Goal: Task Accomplishment & Management: Manage account settings

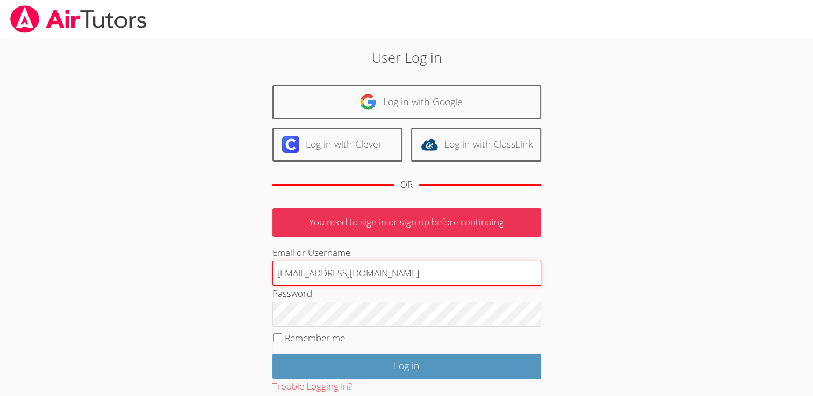
drag, startPoint x: 401, startPoint y: 274, endPoint x: 251, endPoint y: 283, distance: 150.1
click at [251, 283] on div "User Log in Log in with Google Log in with Clever Log in with ClassLink OR You …" at bounding box center [406, 247] width 439 height 401
type input "[EMAIL_ADDRESS][PERSON_NAME][PERSON_NAME][DOMAIN_NAME]"
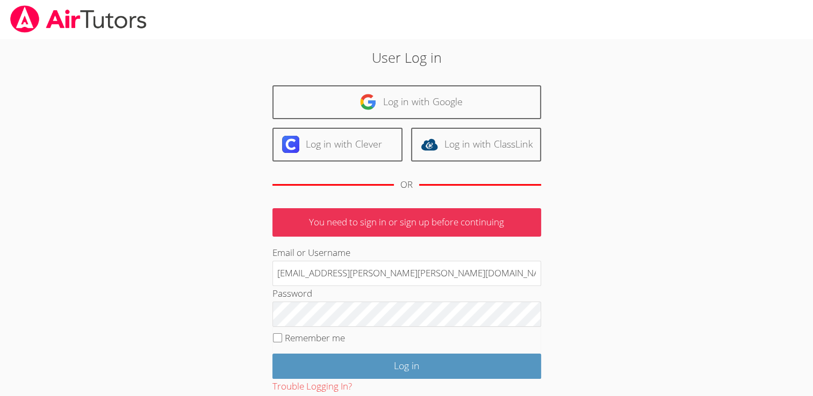
click at [273, 343] on fieldset "Remember me" at bounding box center [406, 340] width 269 height 27
click at [277, 338] on input "Remember me" at bounding box center [277, 338] width 9 height 9
checkbox input "true"
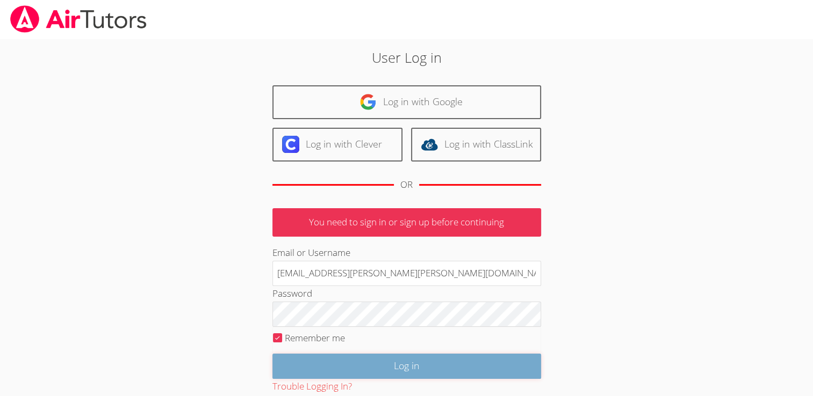
click at [367, 370] on input "Log in" at bounding box center [406, 366] width 269 height 25
